Goal: Find specific page/section: Find specific page/section

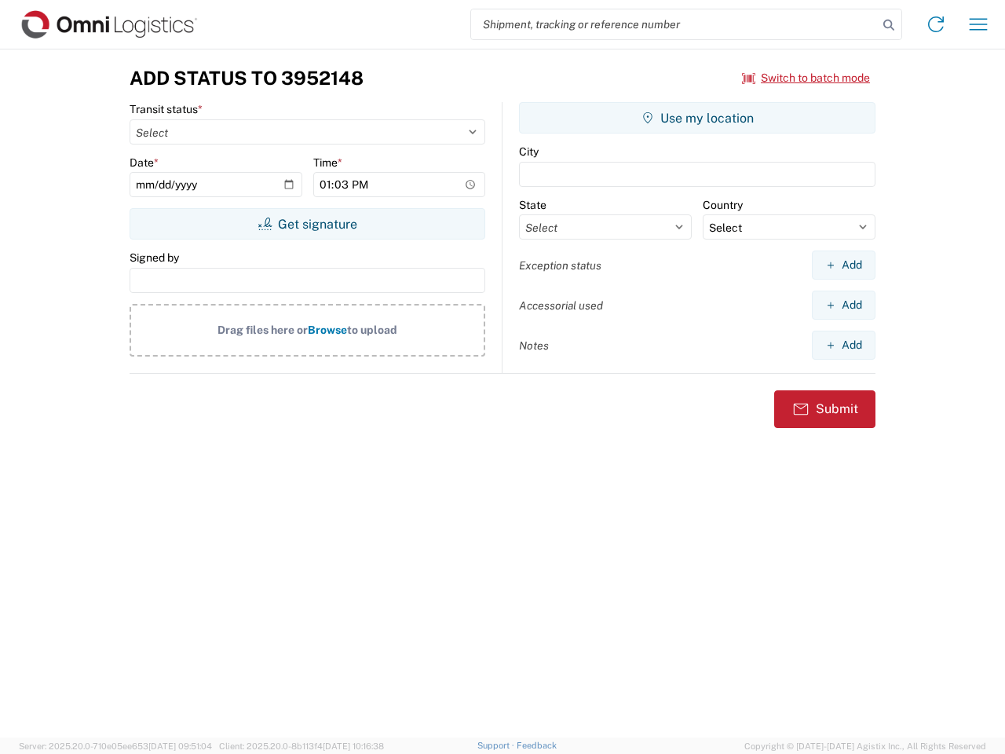
click at [674, 24] on input "search" at bounding box center [674, 24] width 407 height 30
click at [889, 25] on icon at bounding box center [889, 25] width 22 height 22
click at [936, 24] on icon at bounding box center [935, 24] width 25 height 25
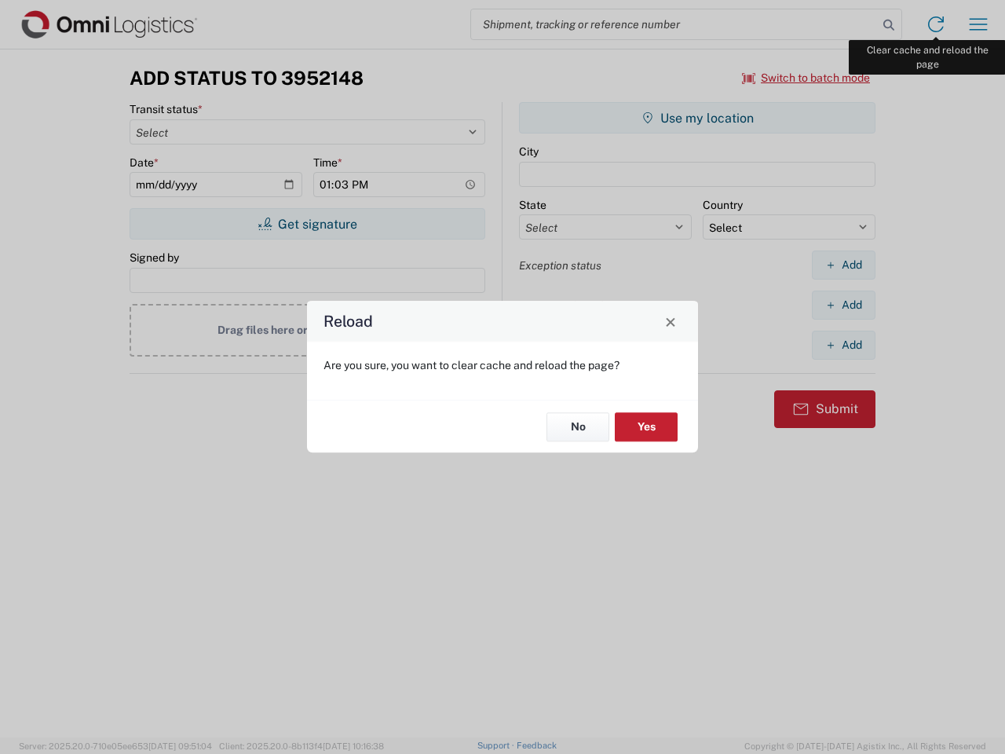
click at [978, 24] on div "Reload Are you sure, you want to clear cache and reload the page? No Yes" at bounding box center [502, 377] width 1005 height 754
click at [806, 78] on div "Reload Are you sure, you want to clear cache and reload the page? No Yes" at bounding box center [502, 377] width 1005 height 754
click at [307, 224] on div "Reload Are you sure, you want to clear cache and reload the page? No Yes" at bounding box center [502, 377] width 1005 height 754
click at [697, 118] on div "Reload Are you sure, you want to clear cache and reload the page? No Yes" at bounding box center [502, 377] width 1005 height 754
click at [843, 265] on div "Reload Are you sure, you want to clear cache and reload the page? No Yes" at bounding box center [502, 377] width 1005 height 754
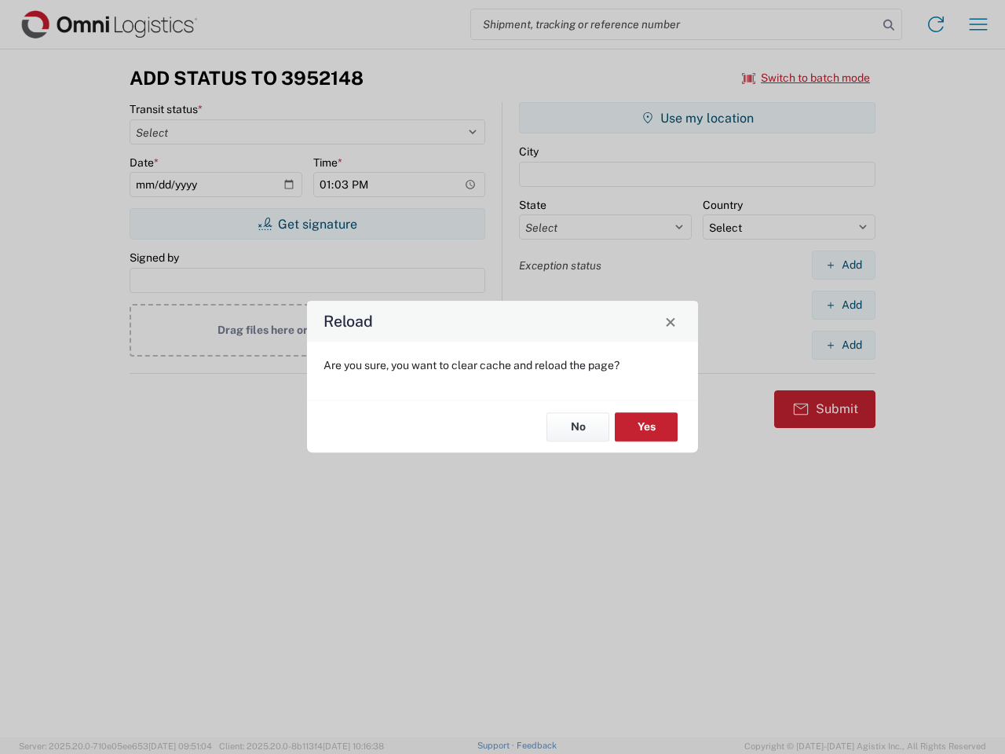
click at [843, 305] on div "Reload Are you sure, you want to clear cache and reload the page? No Yes" at bounding box center [502, 377] width 1005 height 754
click at [843, 345] on div "Reload Are you sure, you want to clear cache and reload the page? No Yes" at bounding box center [502, 377] width 1005 height 754
